Goal: Information Seeking & Learning: Learn about a topic

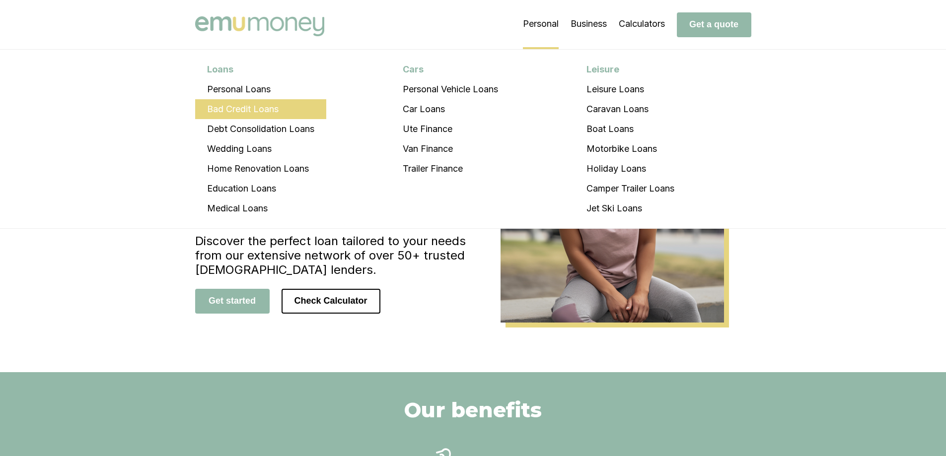
click at [267, 107] on li "Bad Credit Loans" at bounding box center [260, 109] width 131 height 20
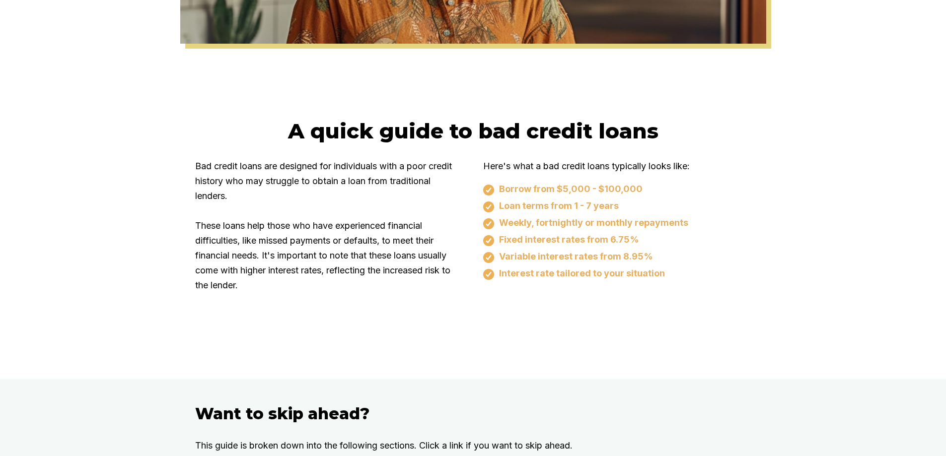
scroll to position [546, 0]
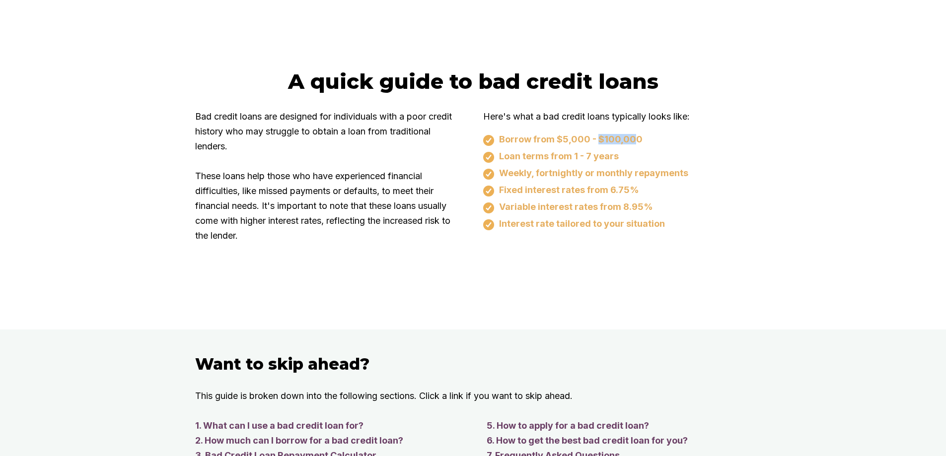
drag, startPoint x: 600, startPoint y: 141, endPoint x: 638, endPoint y: 141, distance: 38.2
click at [638, 141] on div "Borrow from $5,000 - $100,000" at bounding box center [617, 140] width 268 height 12
click at [678, 147] on div "Borrow from $5,000 - $100,000 Loan terms from 1 - 7 years Weekly, fortnightly o…" at bounding box center [617, 182] width 268 height 96
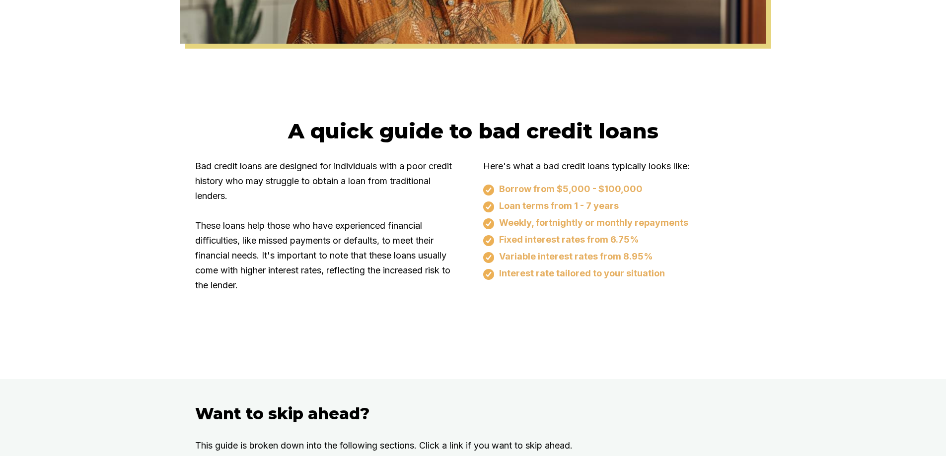
scroll to position [447, 0]
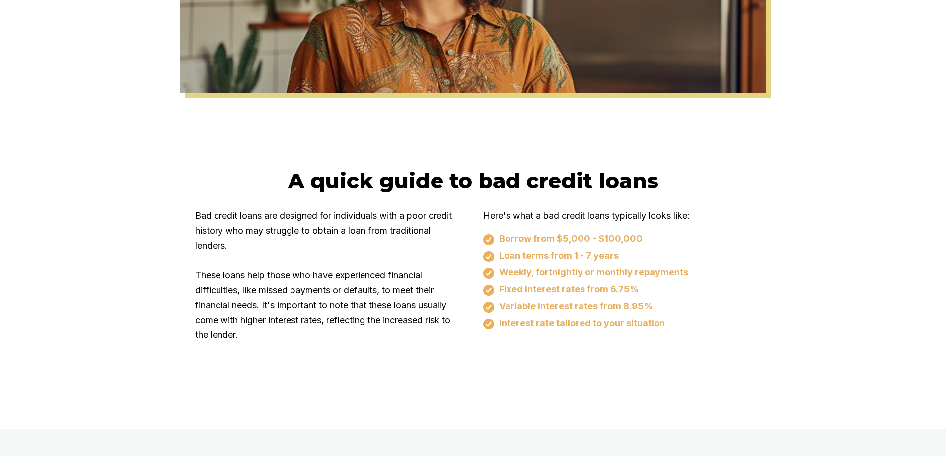
drag, startPoint x: 653, startPoint y: 289, endPoint x: 646, endPoint y: 291, distance: 7.6
click at [646, 291] on div "Fixed interest rates from 6.75%" at bounding box center [617, 290] width 268 height 12
drag, startPoint x: 645, startPoint y: 290, endPoint x: 660, endPoint y: 290, distance: 14.4
click at [660, 290] on div "Fixed interest rates from 6.75%" at bounding box center [617, 290] width 268 height 12
click at [766, 293] on div "A quick guide to bad credit loans Bad credit loans are designed for individuals…" at bounding box center [473, 261] width 596 height 187
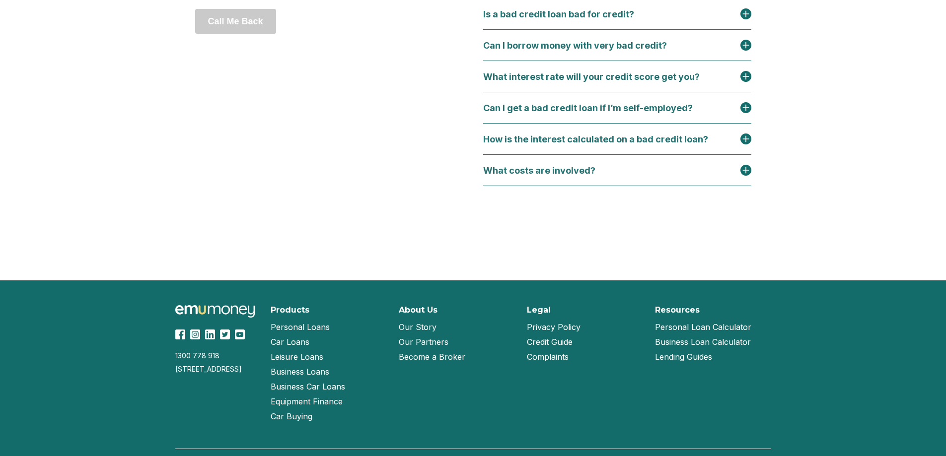
scroll to position [4406, 0]
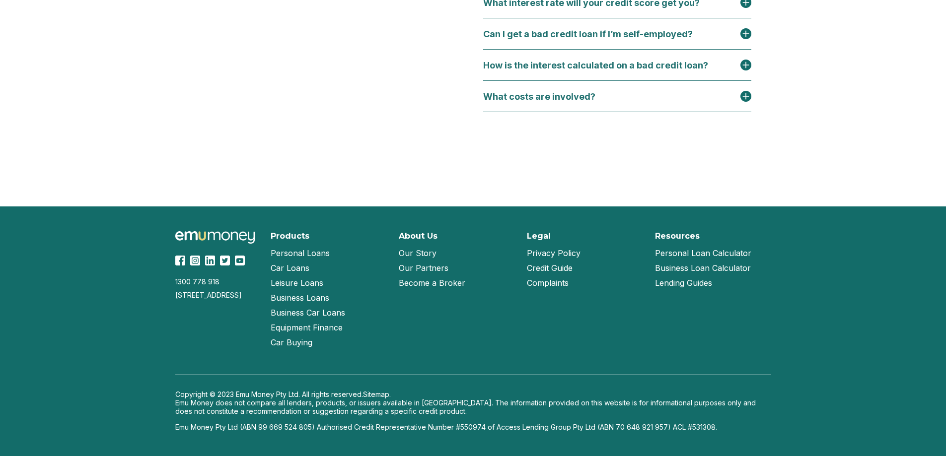
click at [227, 234] on img at bounding box center [214, 237] width 79 height 12
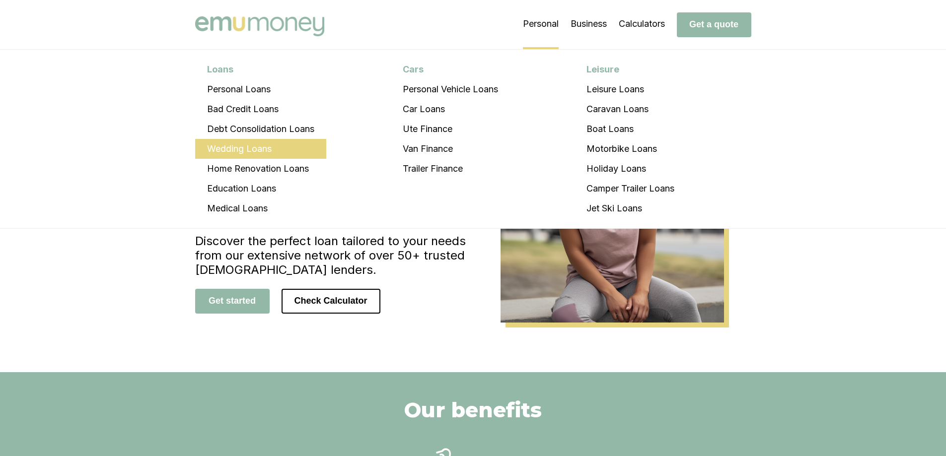
click at [254, 149] on li "Wedding Loans" at bounding box center [260, 149] width 131 height 20
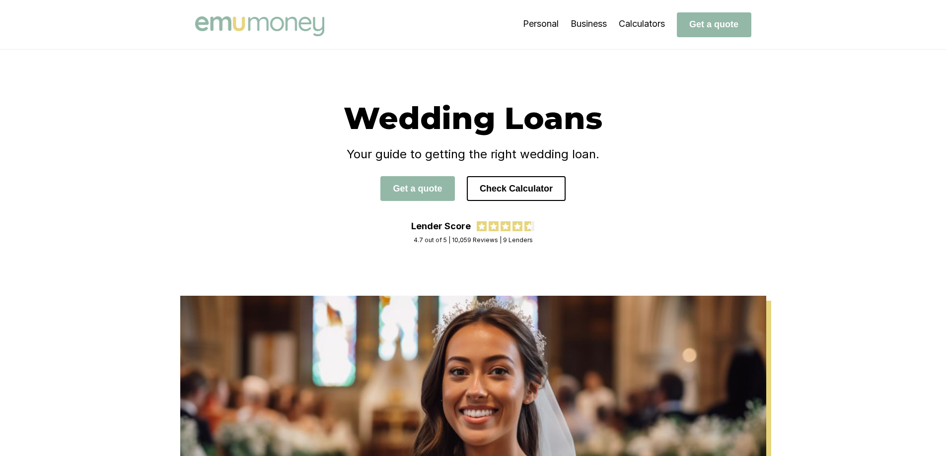
click at [299, 32] on img at bounding box center [259, 26] width 129 height 20
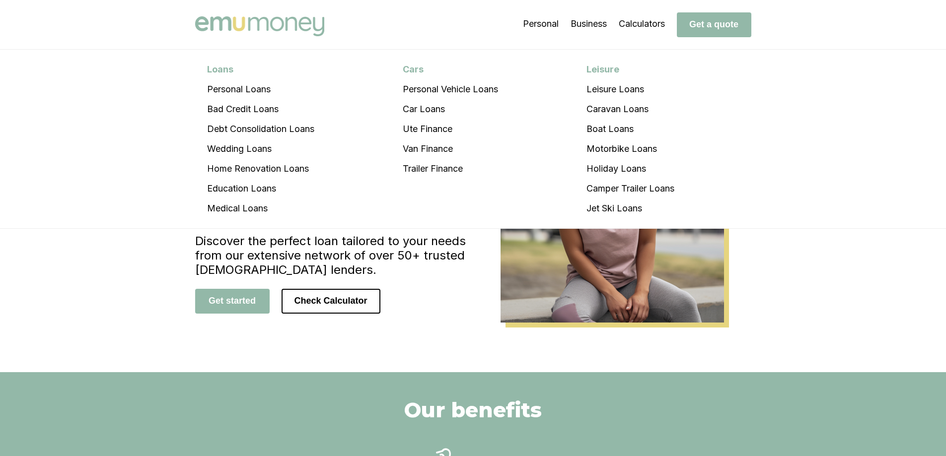
click at [482, 31] on div "Personal Loans Personal Loans Bad Credit Loans Debt Consolidation Loans Wedding…" at bounding box center [473, 24] width 596 height 49
click at [465, 31] on div "Personal Loans Personal Loans Bad Credit Loans Debt Consolidation Loans Wedding…" at bounding box center [473, 24] width 596 height 49
click at [176, 54] on div "Loans Personal Loans Bad Credit Loans Debt Consolidation Loans Wedding Loans Ho…" at bounding box center [473, 139] width 946 height 179
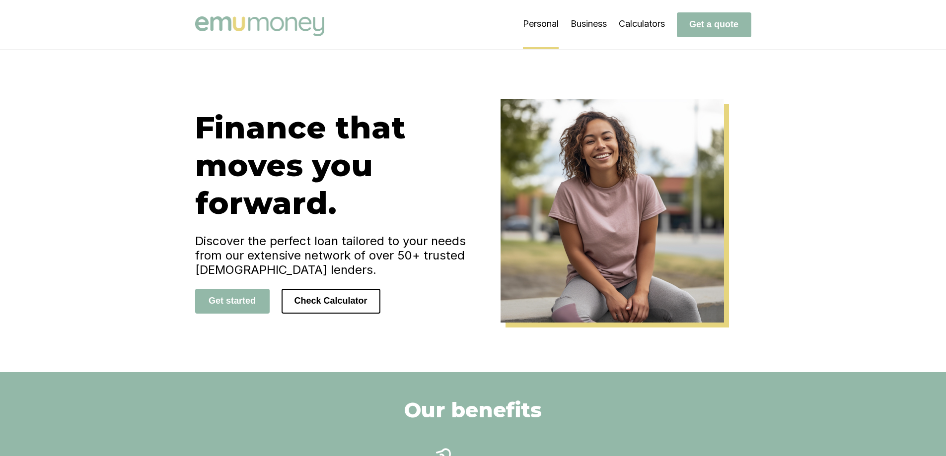
click at [172, 285] on div "Finance that moves you forward. Discover the perfect loan tailored to your need…" at bounding box center [473, 211] width 946 height 323
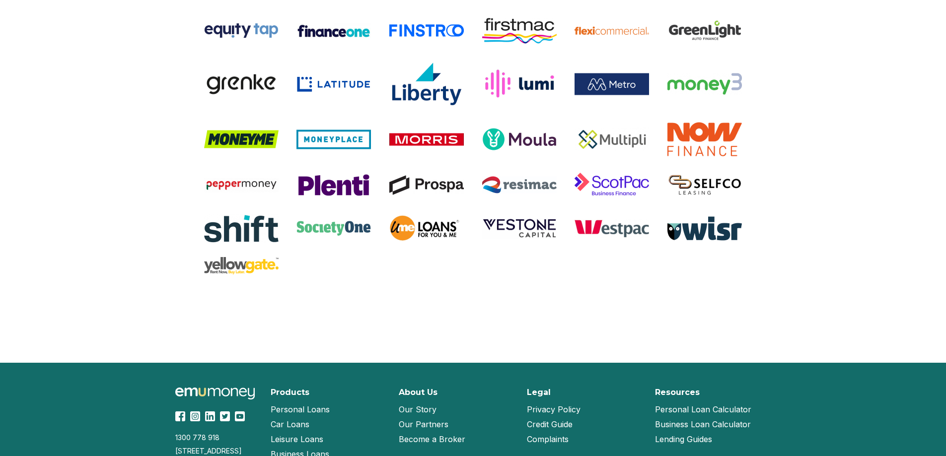
scroll to position [2093, 0]
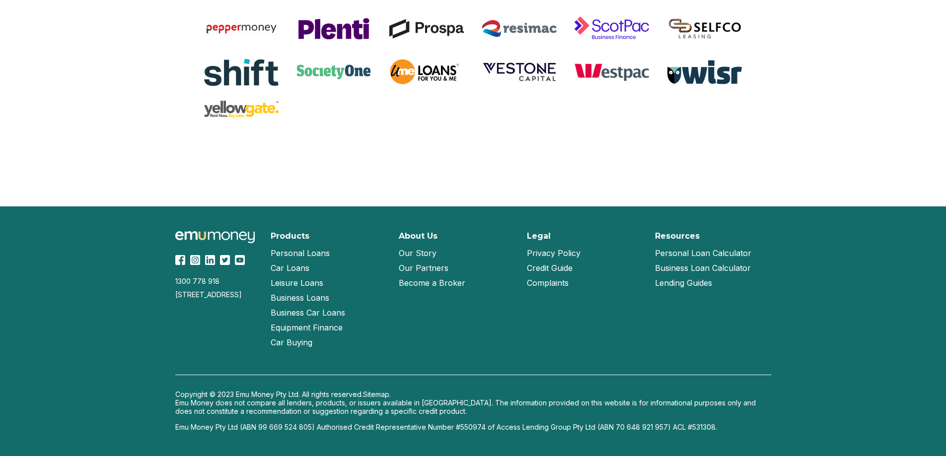
click at [425, 268] on link "Our Partners" at bounding box center [424, 268] width 50 height 15
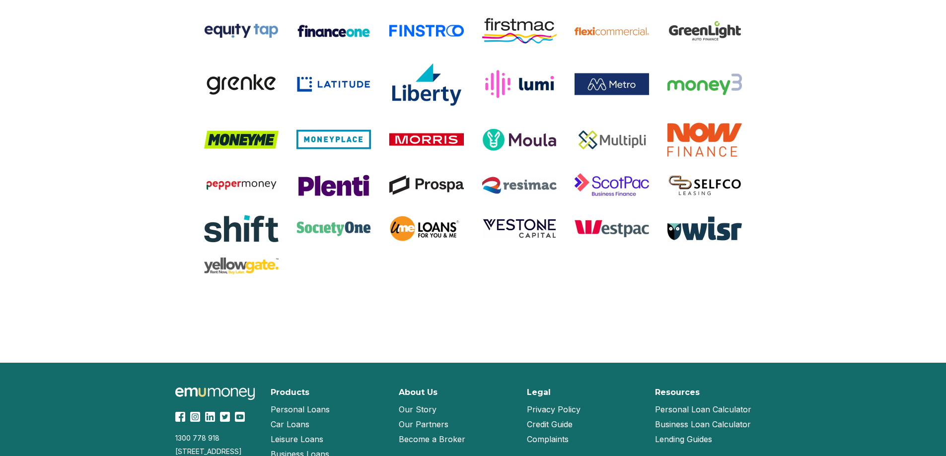
scroll to position [901, 0]
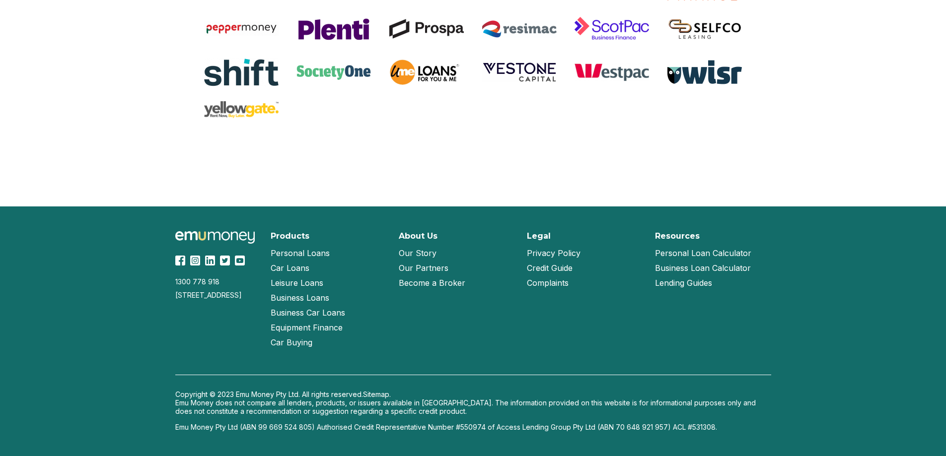
click at [423, 253] on link "Our Story" at bounding box center [418, 253] width 38 height 15
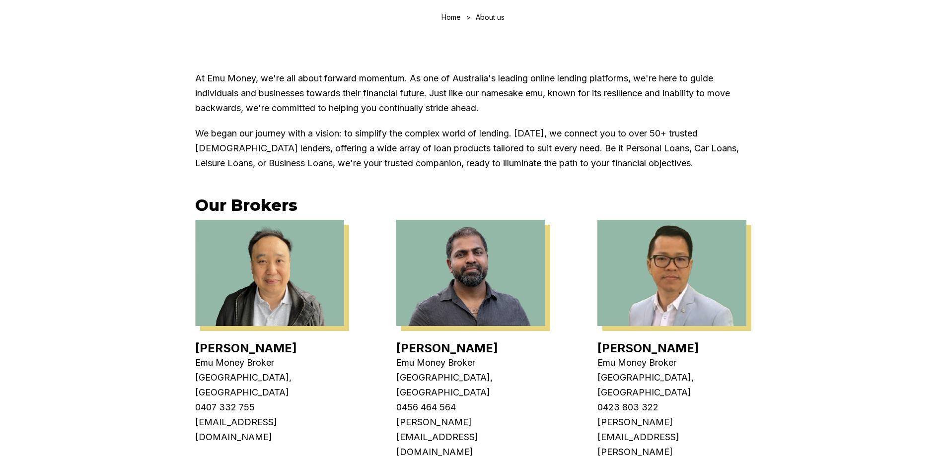
scroll to position [199, 0]
